Goal: Information Seeking & Learning: Learn about a topic

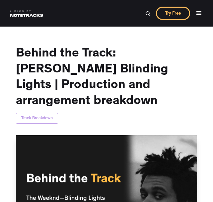
drag, startPoint x: 74, startPoint y: 73, endPoint x: 67, endPoint y: 57, distance: 16.6
click at [76, 73] on h1 "Behind the Track: [PERSON_NAME] Blinding Lights | Production and arrangement br…" at bounding box center [106, 77] width 181 height 63
click at [81, 72] on h1 "Behind the Track: [PERSON_NAME] Blinding Lights | Production and arrangement br…" at bounding box center [106, 77] width 181 height 63
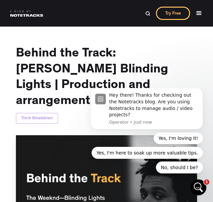
click at [91, 69] on h1 "Behind the Track: [PERSON_NAME] Blinding Lights | Production and arrangement br…" at bounding box center [106, 77] width 181 height 63
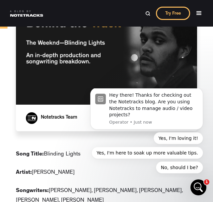
scroll to position [166, 0]
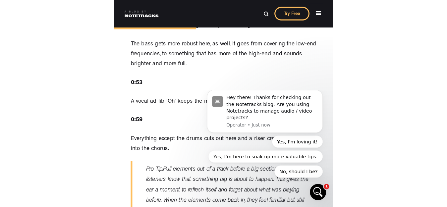
scroll to position [1758, 0]
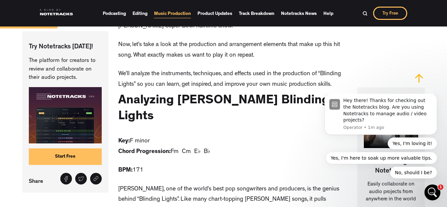
scroll to position [498, 0]
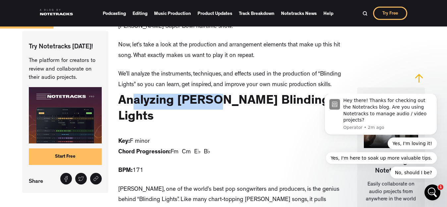
drag, startPoint x: 132, startPoint y: 67, endPoint x: 230, endPoint y: 64, distance: 98.2
click at [213, 94] on h2 "Analyzing [PERSON_NAME] Blinding Lights" at bounding box center [232, 110] width 229 height 32
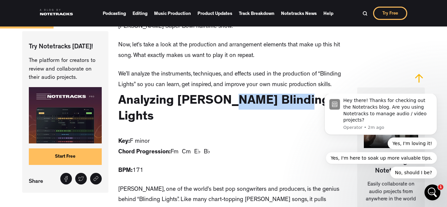
drag, startPoint x: 230, startPoint y: 64, endPoint x: 297, endPoint y: 71, distance: 67.4
click at [213, 94] on h2 "Analyzing [PERSON_NAME] Blinding Lights" at bounding box center [232, 110] width 229 height 32
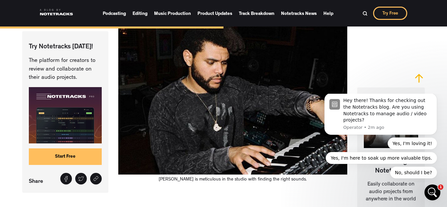
scroll to position [2123, 0]
